Goal: Information Seeking & Learning: Learn about a topic

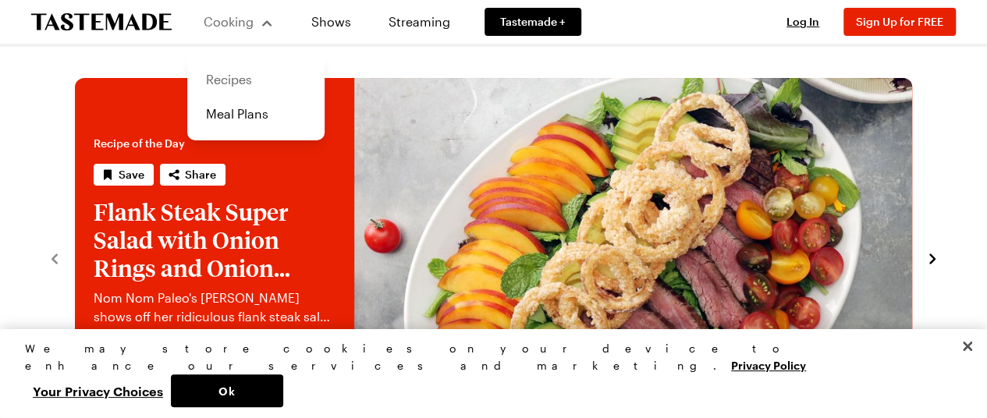
click at [229, 78] on link "Recipes" at bounding box center [256, 79] width 119 height 34
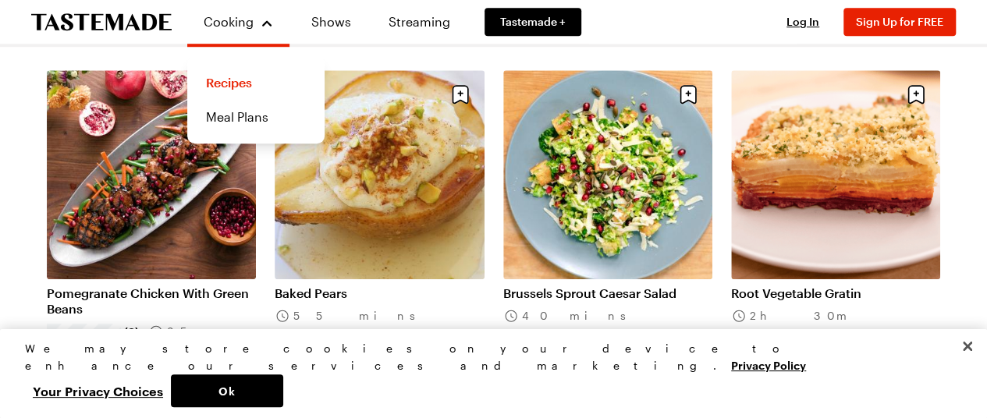
scroll to position [312, 0]
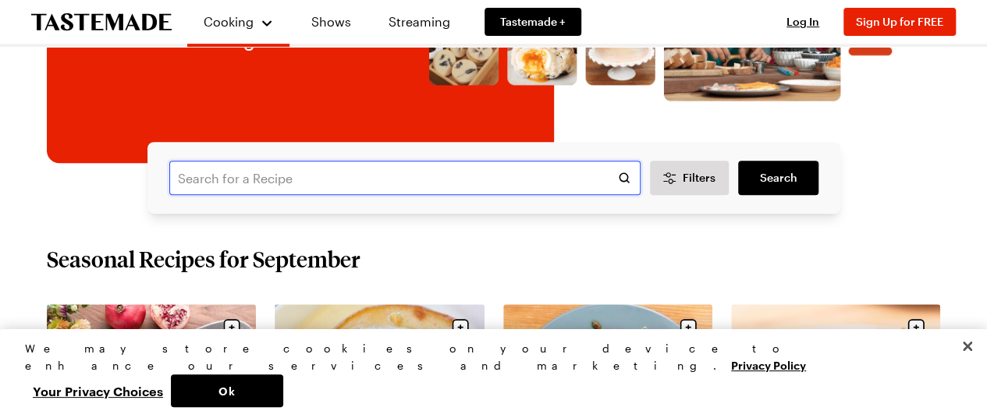
click at [279, 186] on input "text" at bounding box center [404, 178] width 471 height 34
type input "pork chops with cream sauce"
